Goal: Transaction & Acquisition: Purchase product/service

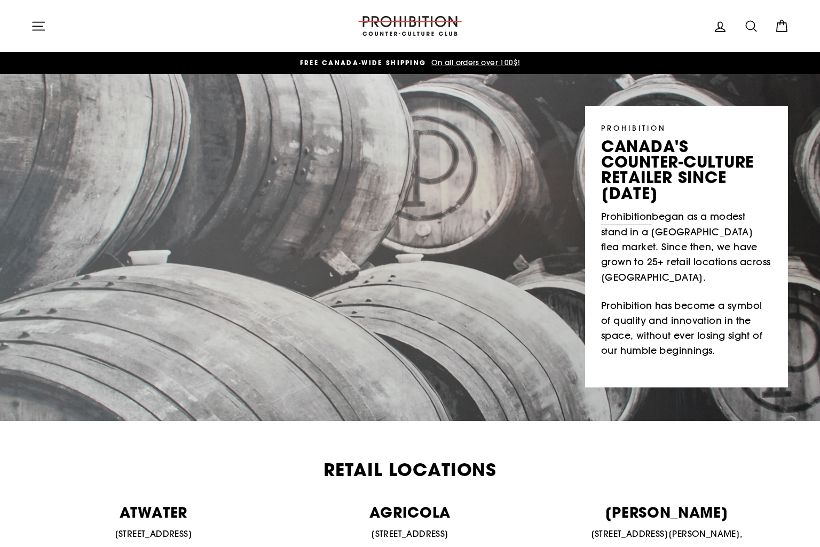
click at [44, 37] on button "Site navigation" at bounding box center [39, 25] width 28 height 23
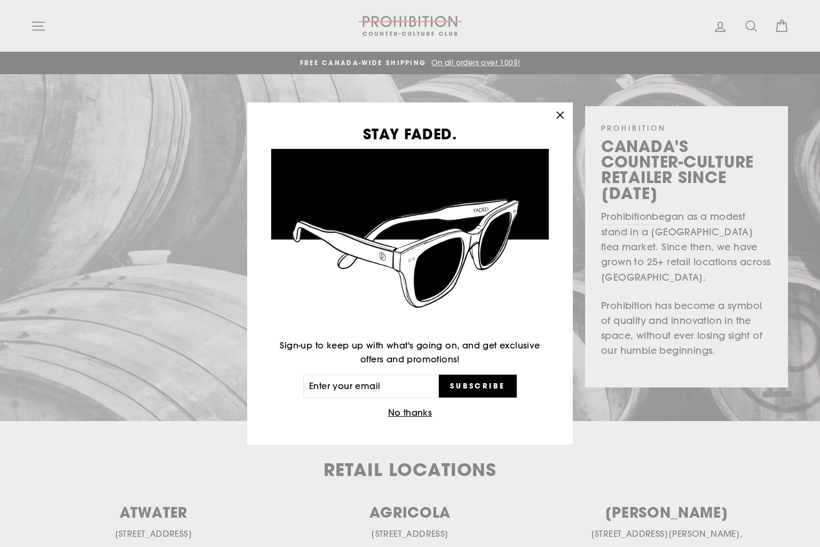
click at [565, 117] on icon "button" at bounding box center [560, 115] width 15 height 15
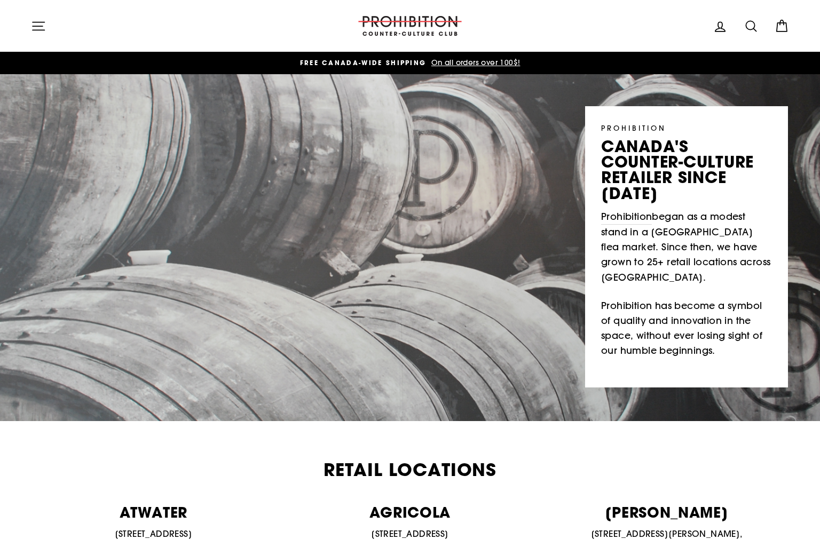
click at [757, 25] on icon at bounding box center [751, 26] width 15 height 15
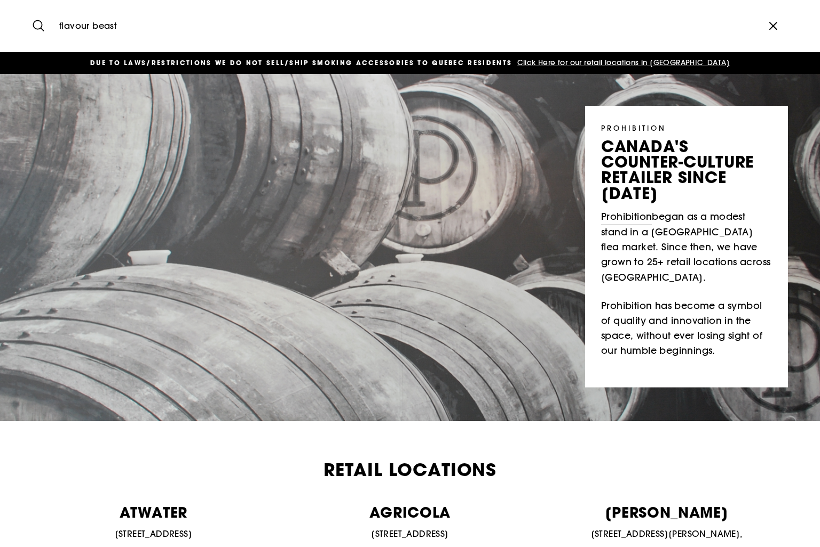
type input "flavour beast"
click at [31, 8] on button "Search" at bounding box center [42, 26] width 23 height 36
